Goal: Find contact information: Find contact information

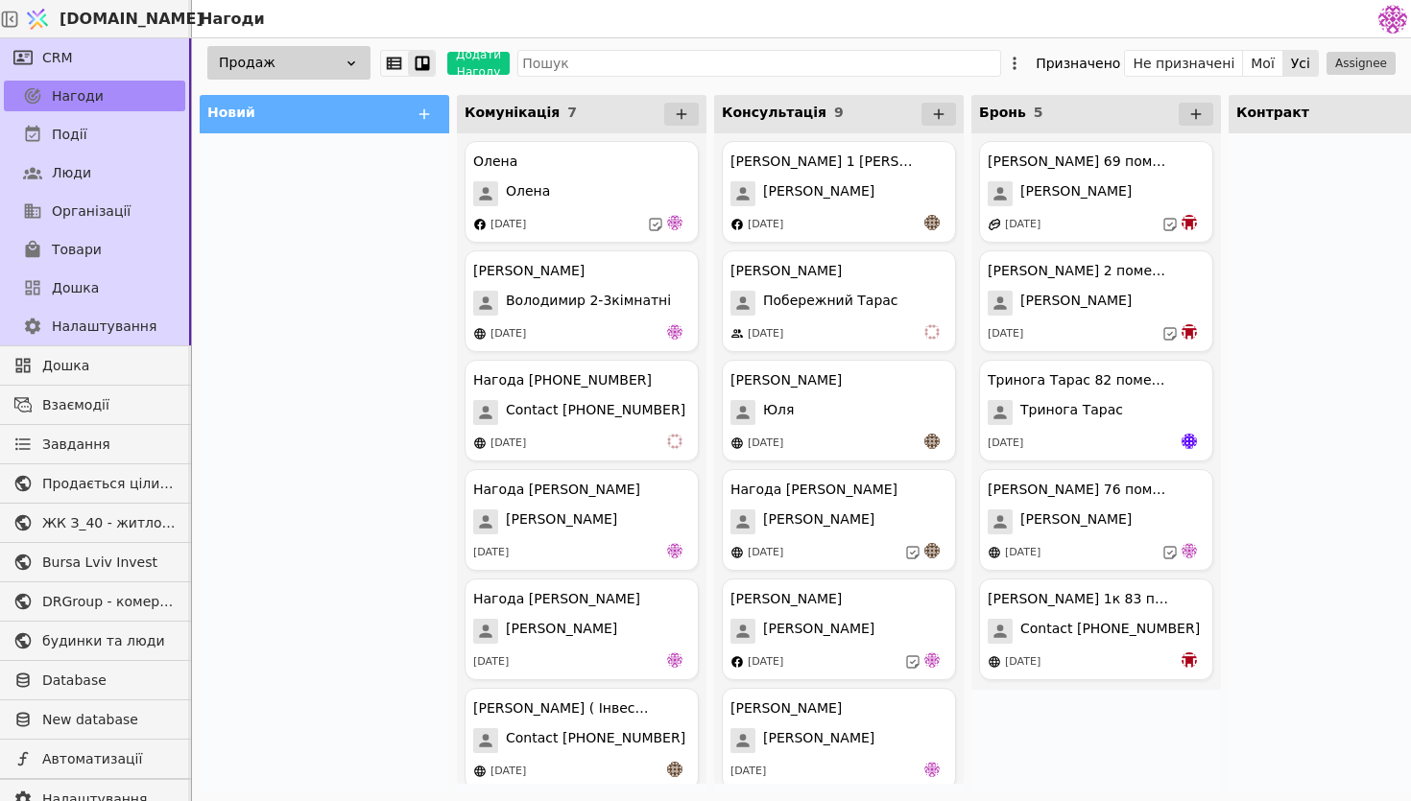
scroll to position [50, 0]
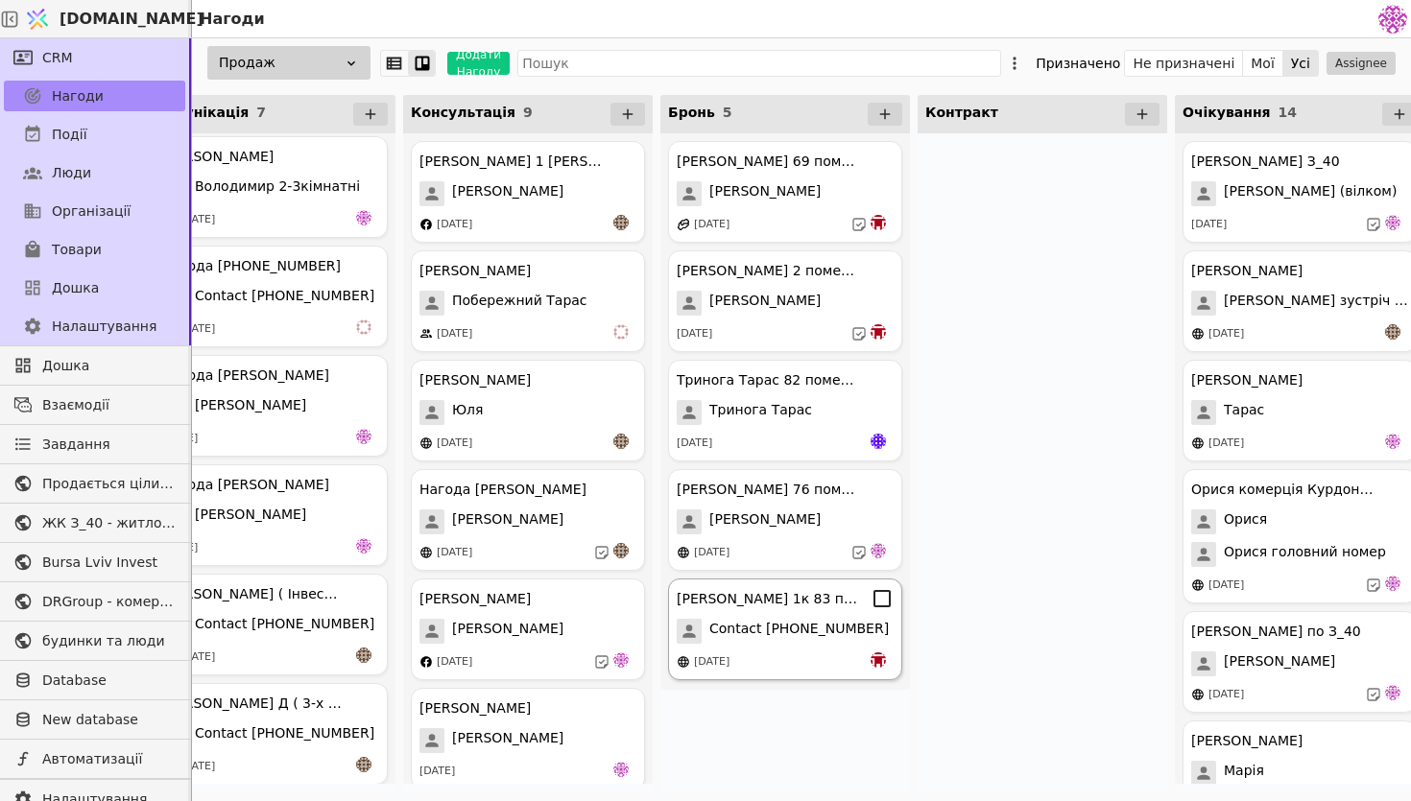
click at [740, 623] on span "Contact [PHONE_NUMBER]" at bounding box center [798, 631] width 179 height 25
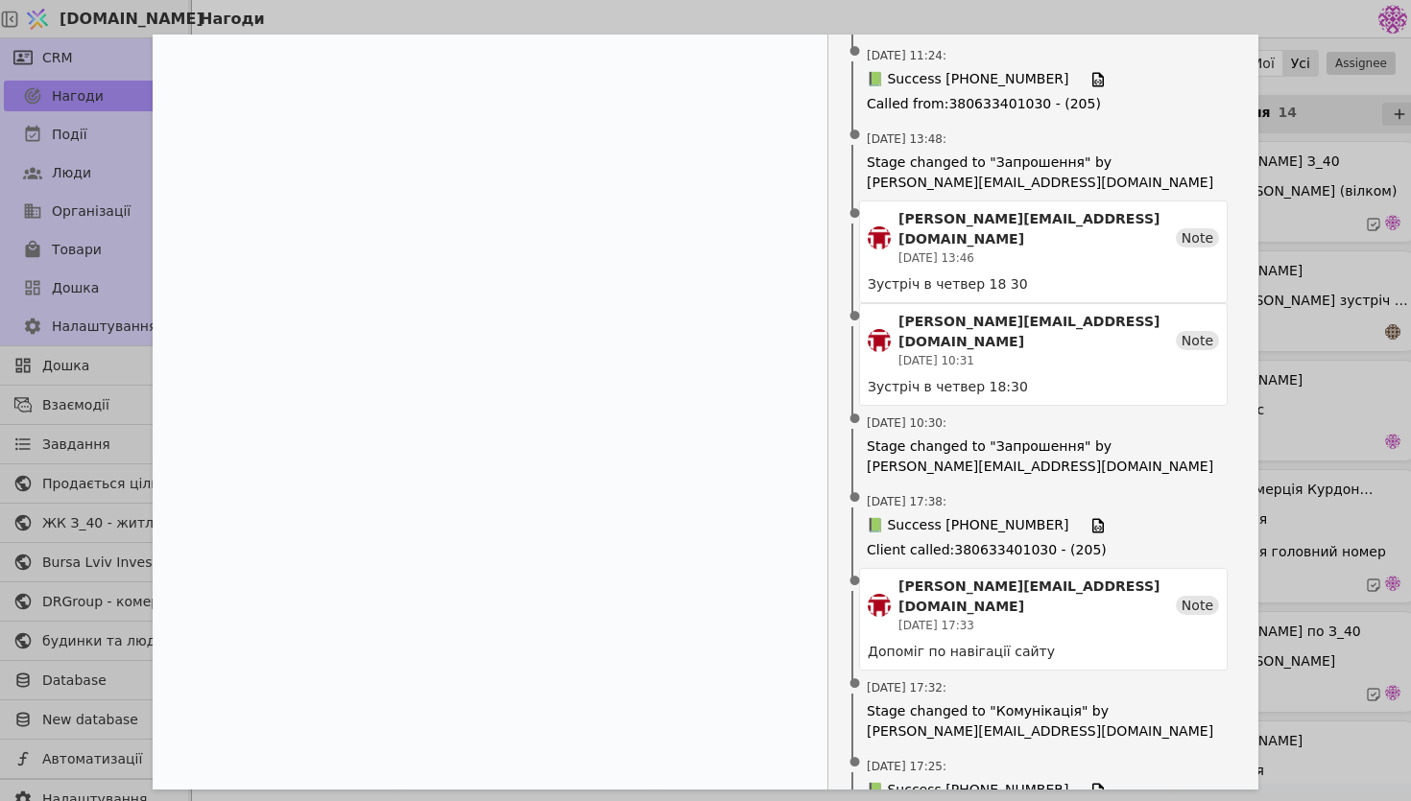
scroll to position [1432, 0]
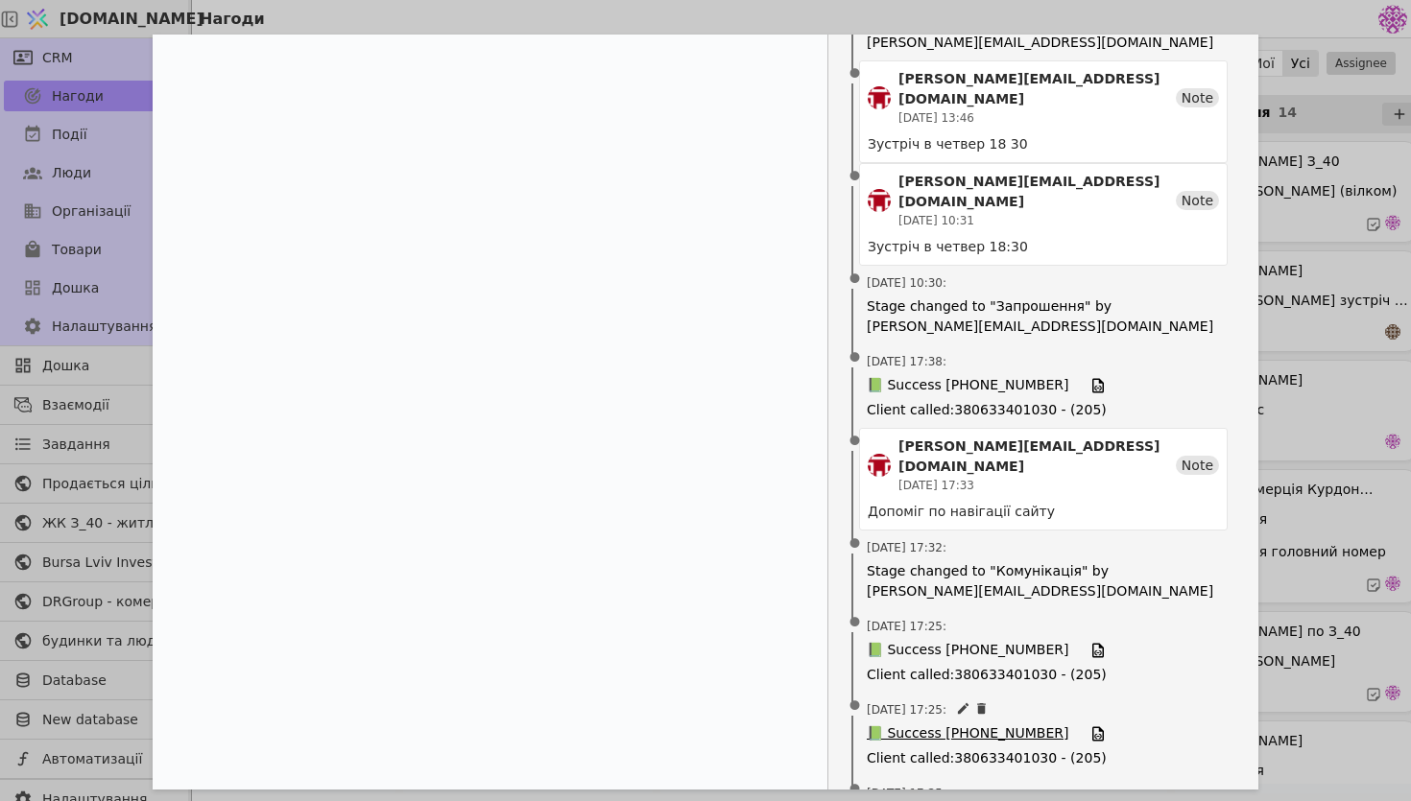
click at [943, 723] on span "📗 Success [PHONE_NUMBER]" at bounding box center [967, 733] width 202 height 21
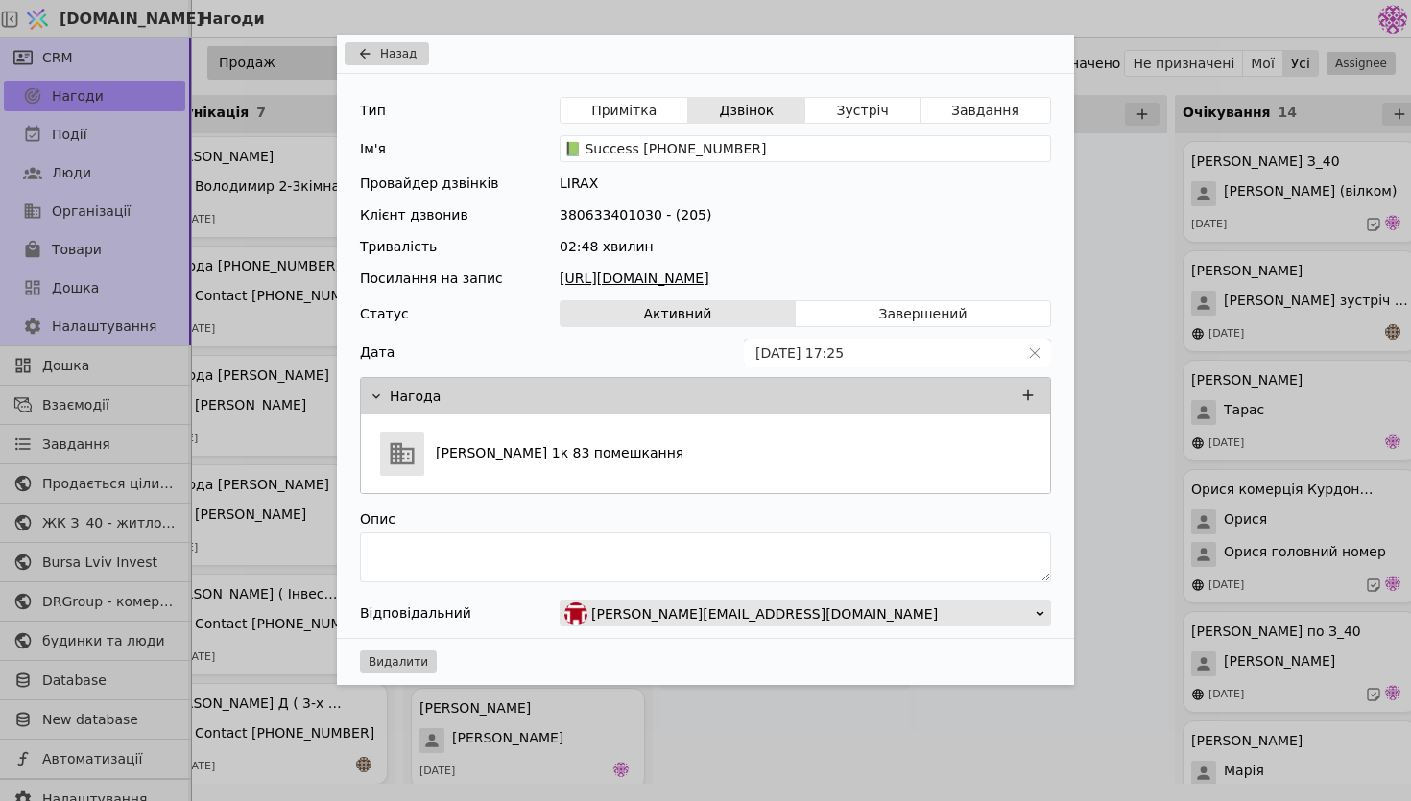
click at [788, 276] on link "[URL][DOMAIN_NAME]" at bounding box center [804, 279] width 491 height 20
click at [1134, 275] on div "Назад Тип Примітка Дзвінок Зустріч Завдання Ім'я 📗 Success [PHONE_NUMBER] Прова…" at bounding box center [705, 400] width 1411 height 801
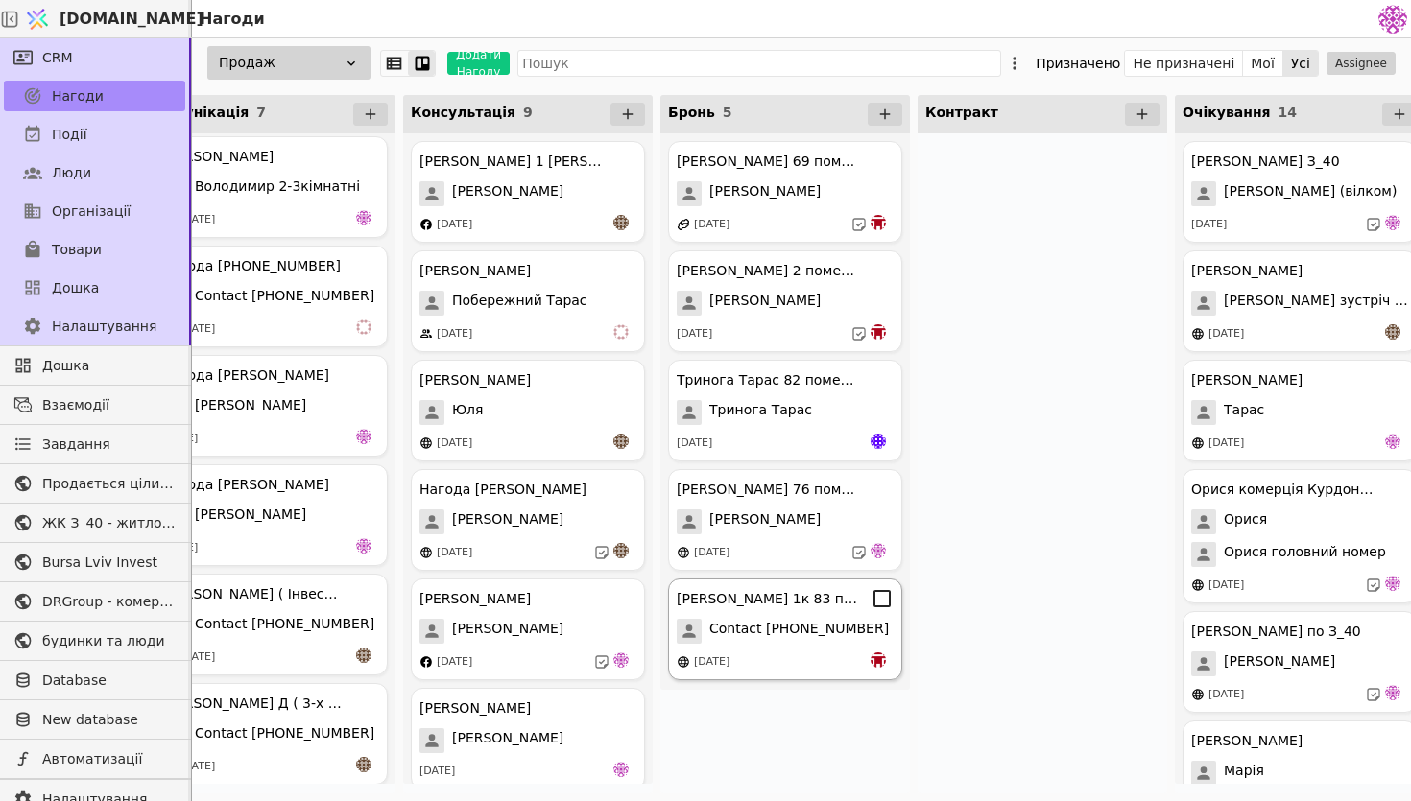
click at [854, 644] on div "[PERSON_NAME] 1к 83 помешкання Contact [PHONE_NUMBER] [DATE]" at bounding box center [785, 630] width 234 height 102
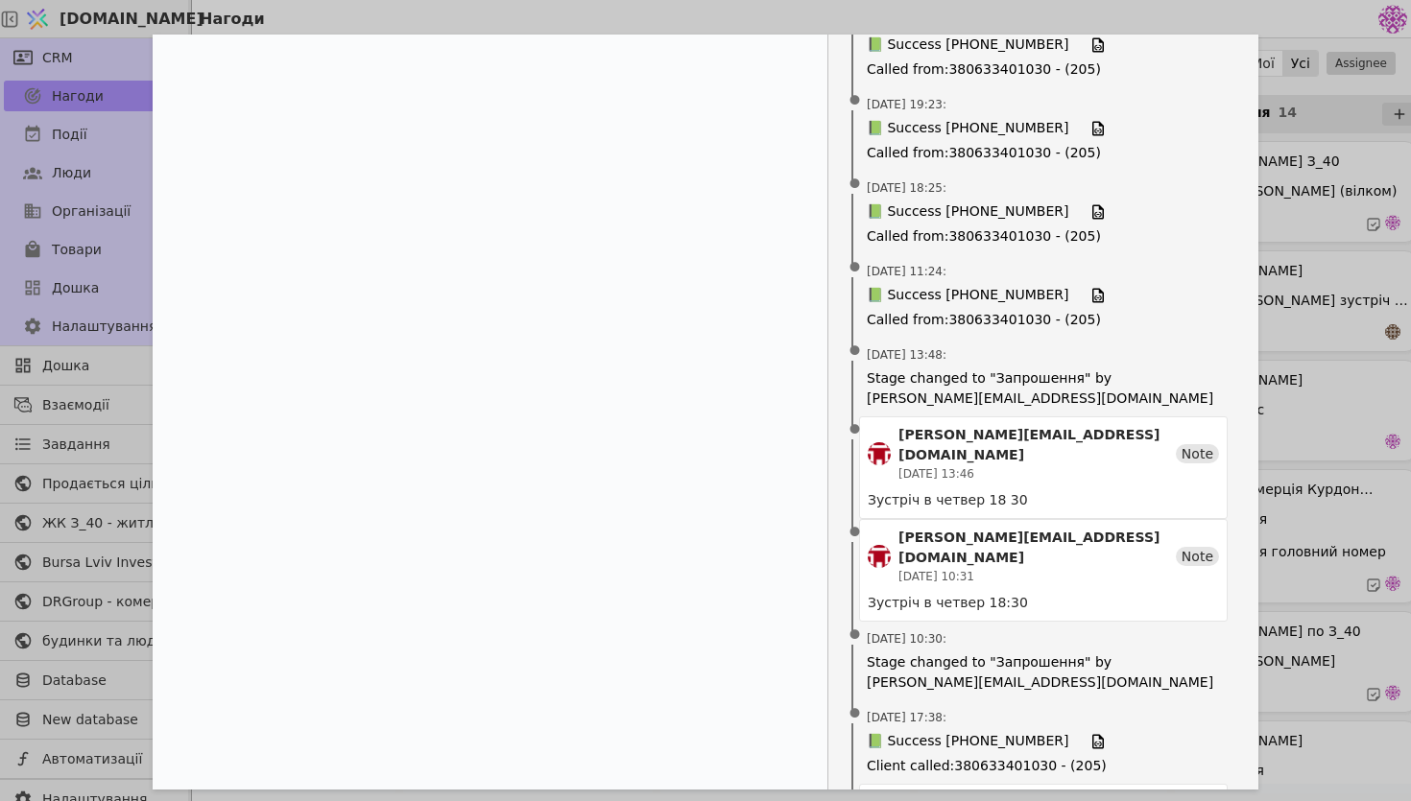
scroll to position [1432, 0]
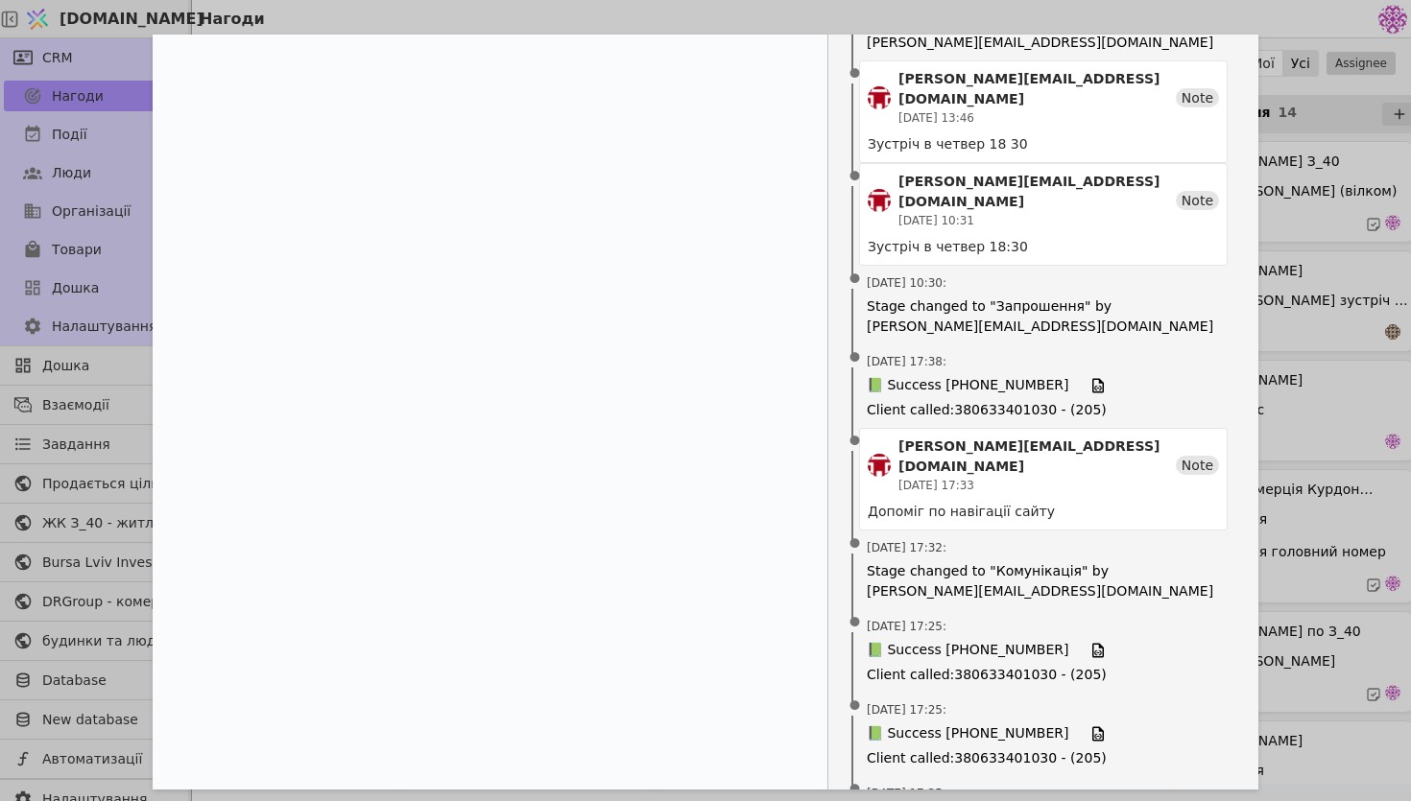
click at [1316, 260] on div "[PERSON_NAME] 1к 83 помешкання Продаж Новий Комунікація Консультація Бронь Конт…" at bounding box center [705, 400] width 1411 height 801
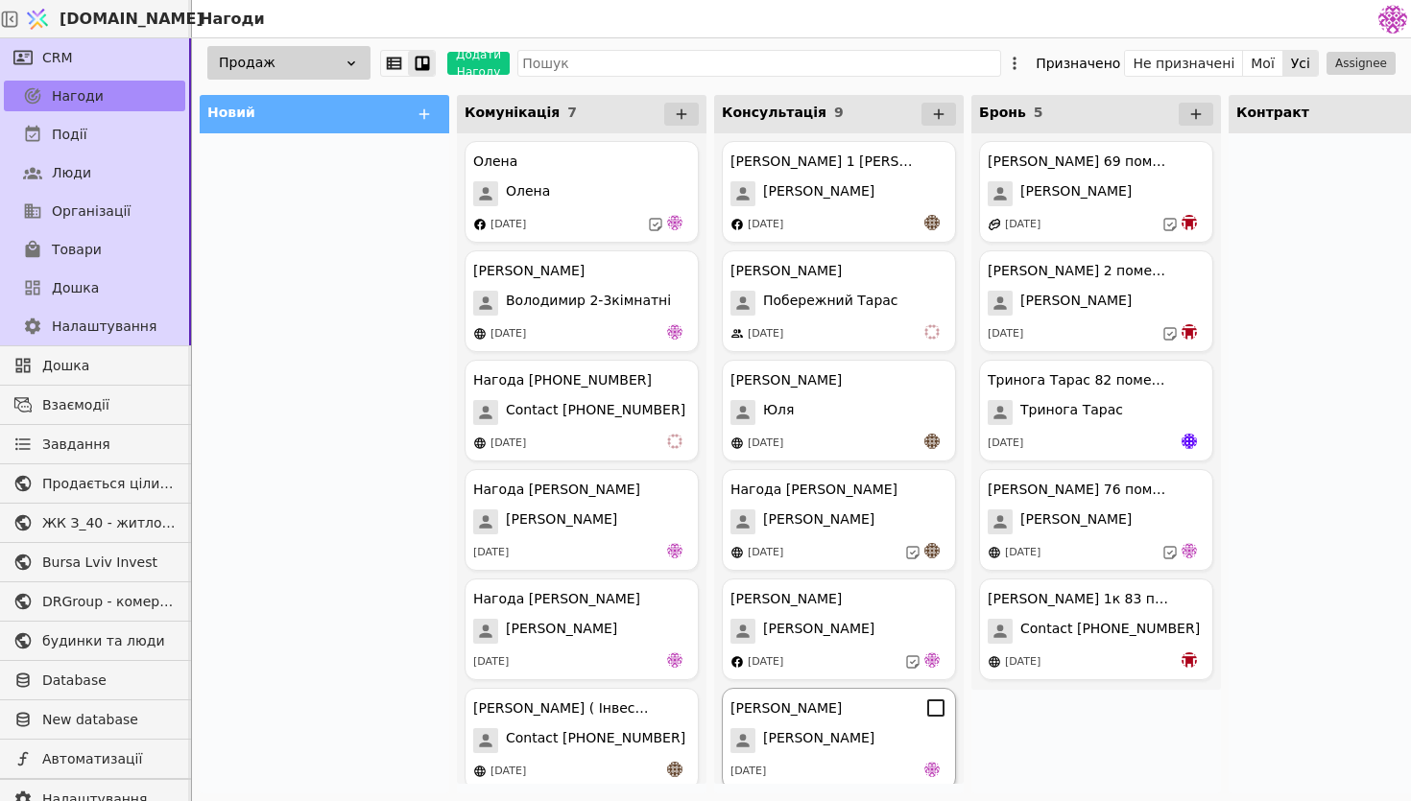
click at [858, 772] on div "[DATE]" at bounding box center [838, 771] width 217 height 19
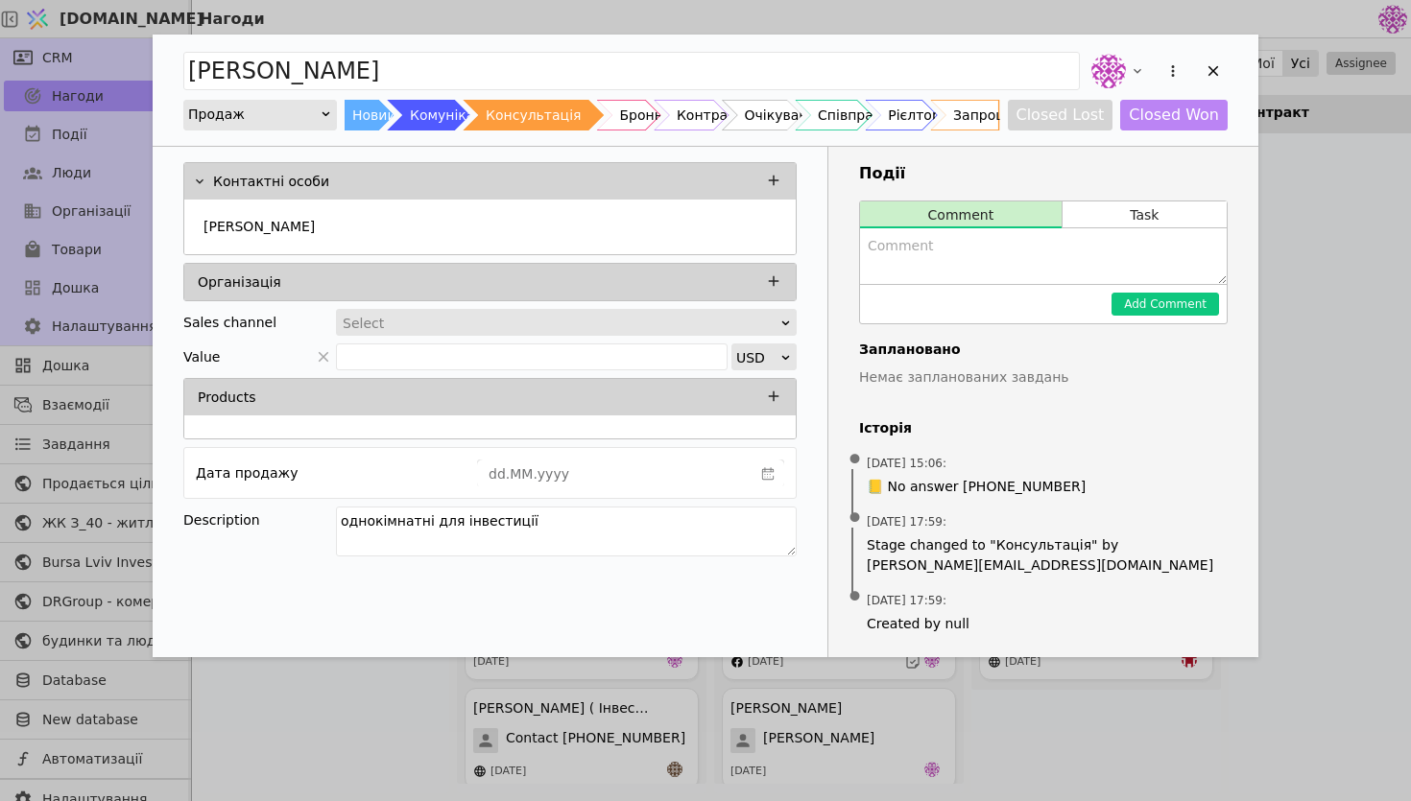
click at [1350, 403] on div "[PERSON_NAME] Новий Комунікація Консультація Бронь Контракт Очікування Співпрац…" at bounding box center [705, 400] width 1411 height 801
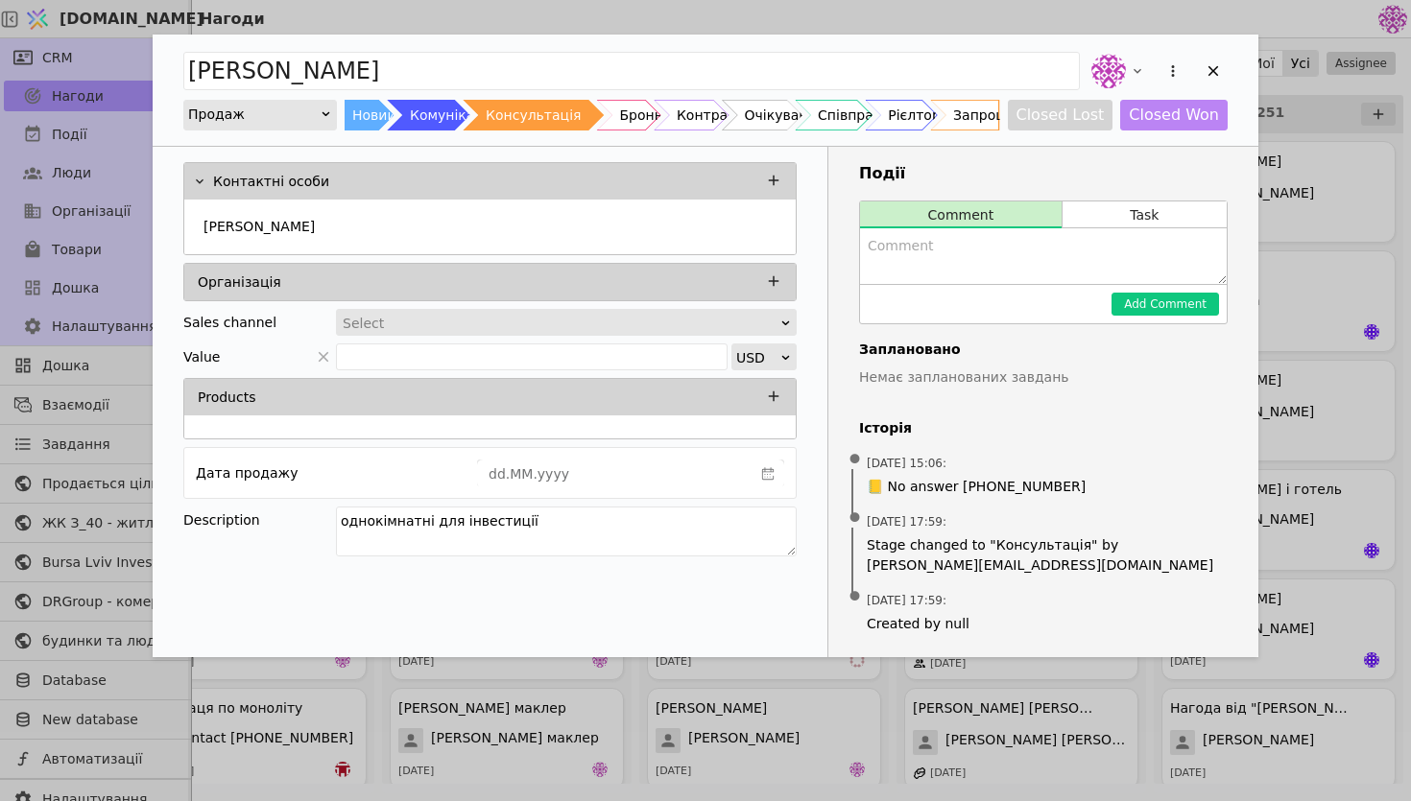
click at [1370, 176] on div "[PERSON_NAME] Новий Комунікація Консультація Бронь Контракт Очікування Співпрац…" at bounding box center [705, 400] width 1411 height 801
